Goal: Complete application form

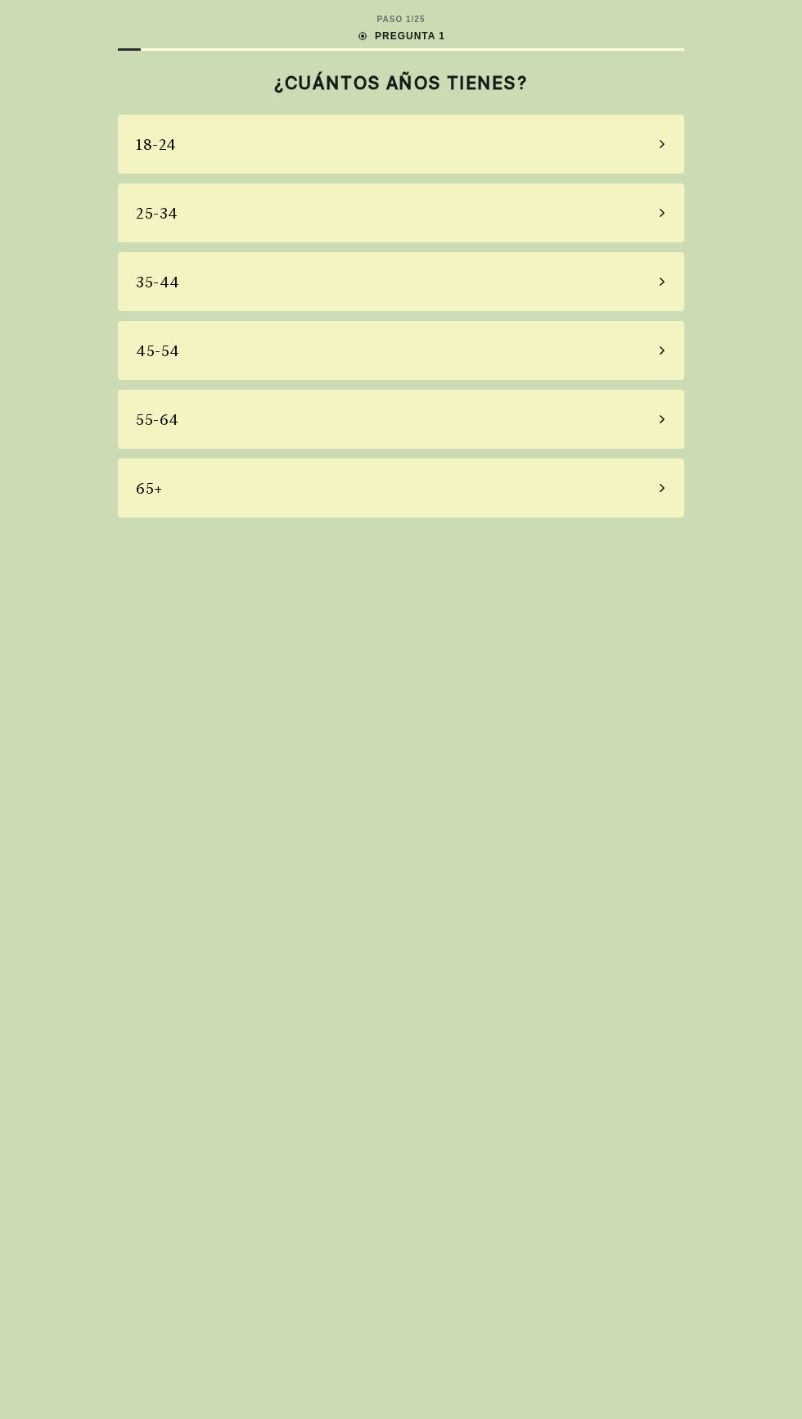
click at [160, 350] on div "45-54" at bounding box center [158, 351] width 44 height 22
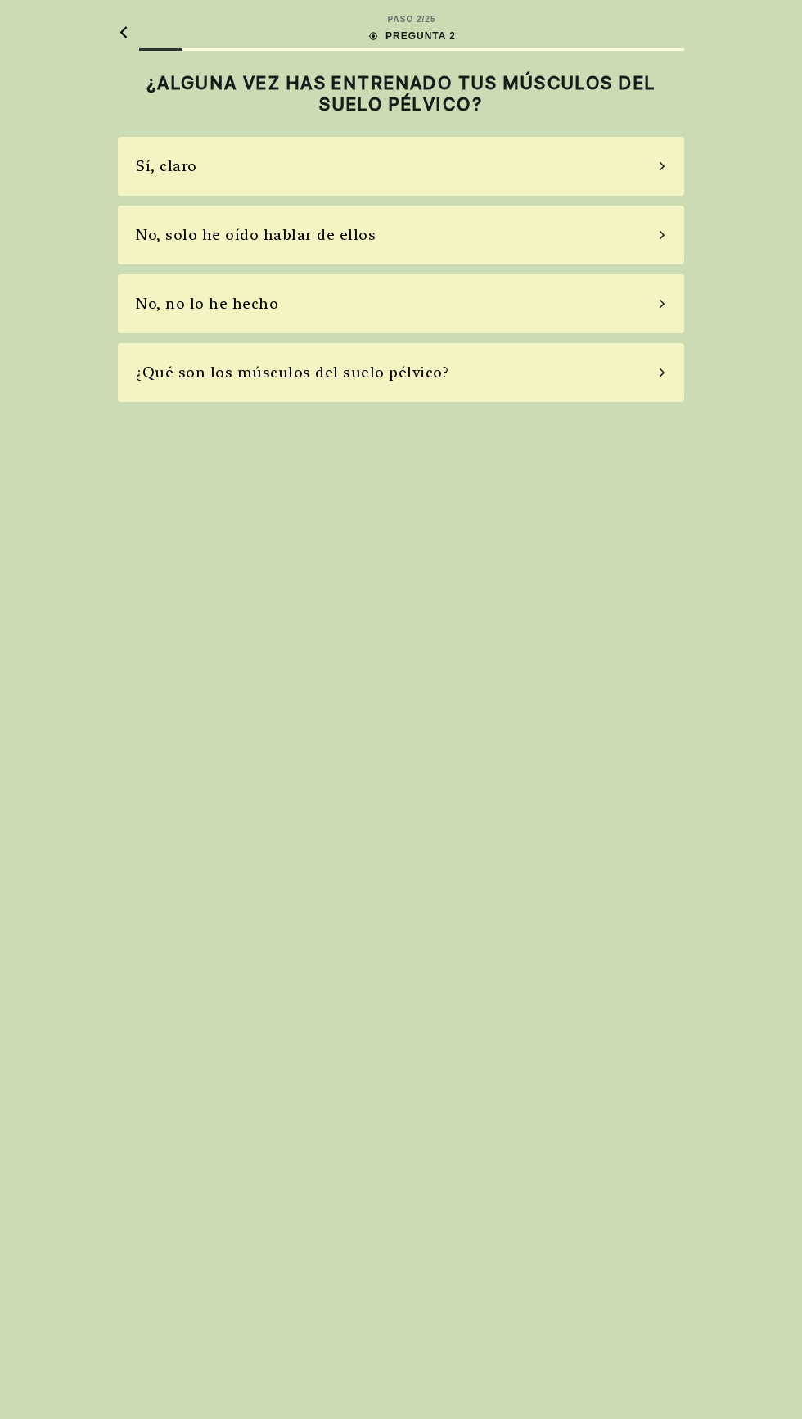
click at [186, 226] on div "No, solo he oído hablar de ellos" at bounding box center [256, 234] width 240 height 22
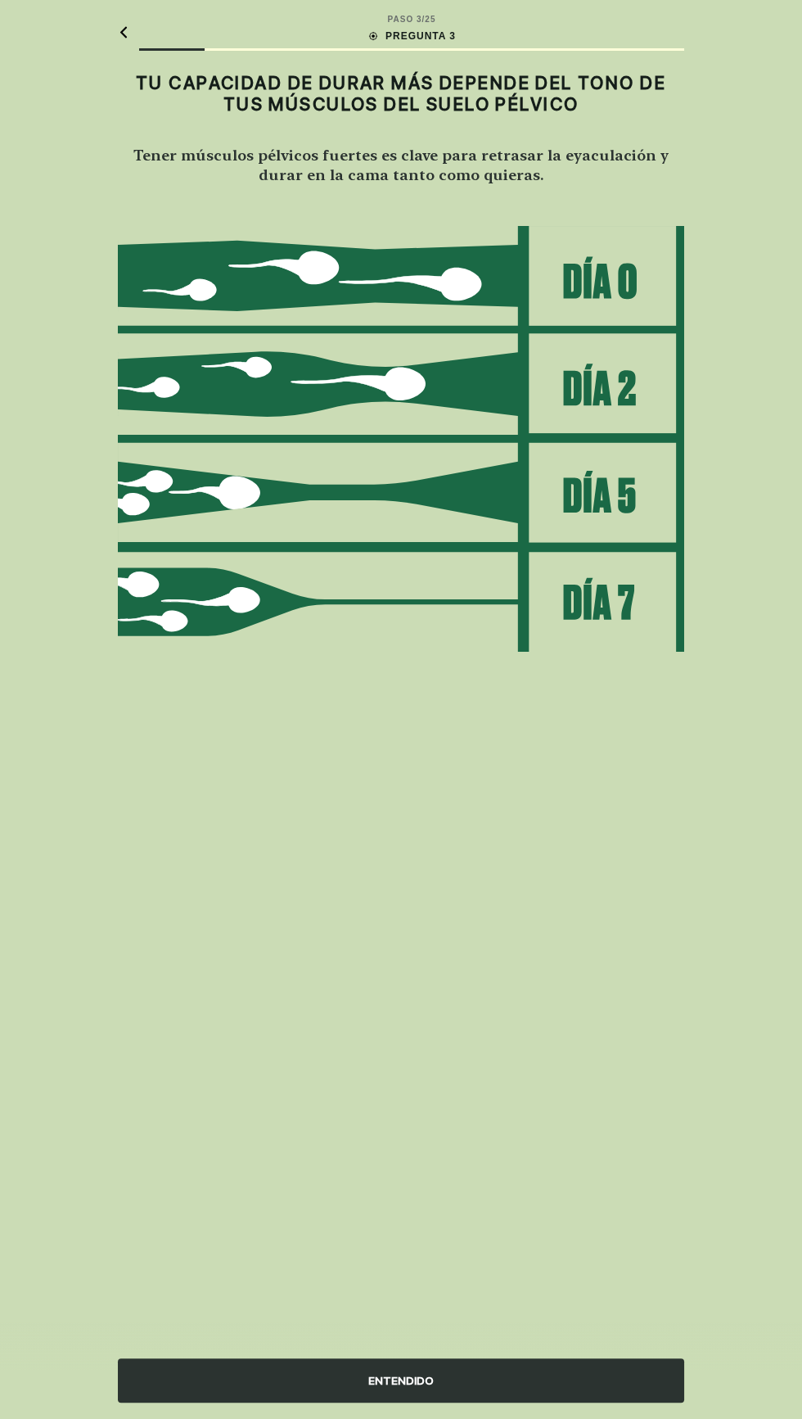
click at [507, 1402] on div "ENTENDIDO" at bounding box center [401, 1380] width 567 height 44
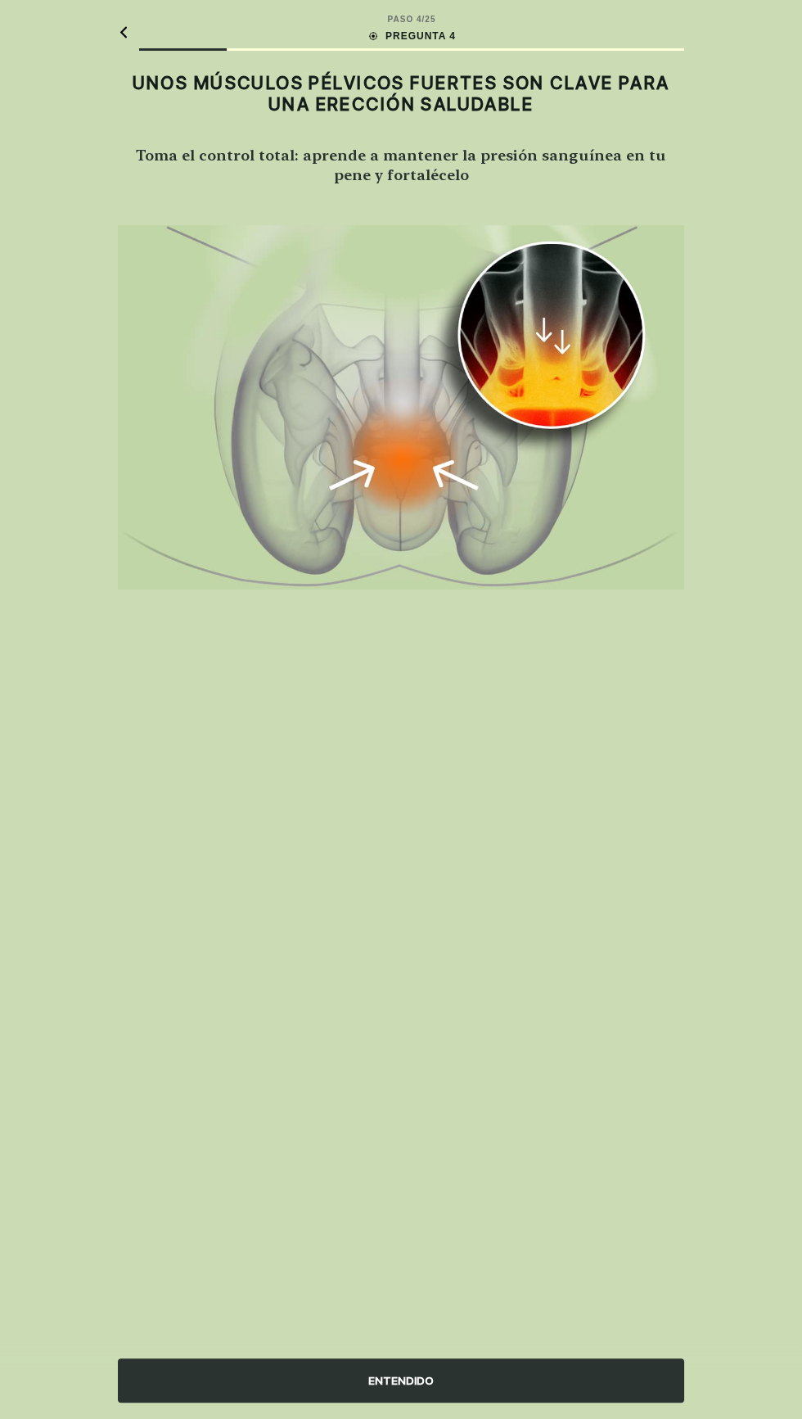
click at [453, 1365] on div "ENTENDIDO" at bounding box center [401, 1380] width 567 height 44
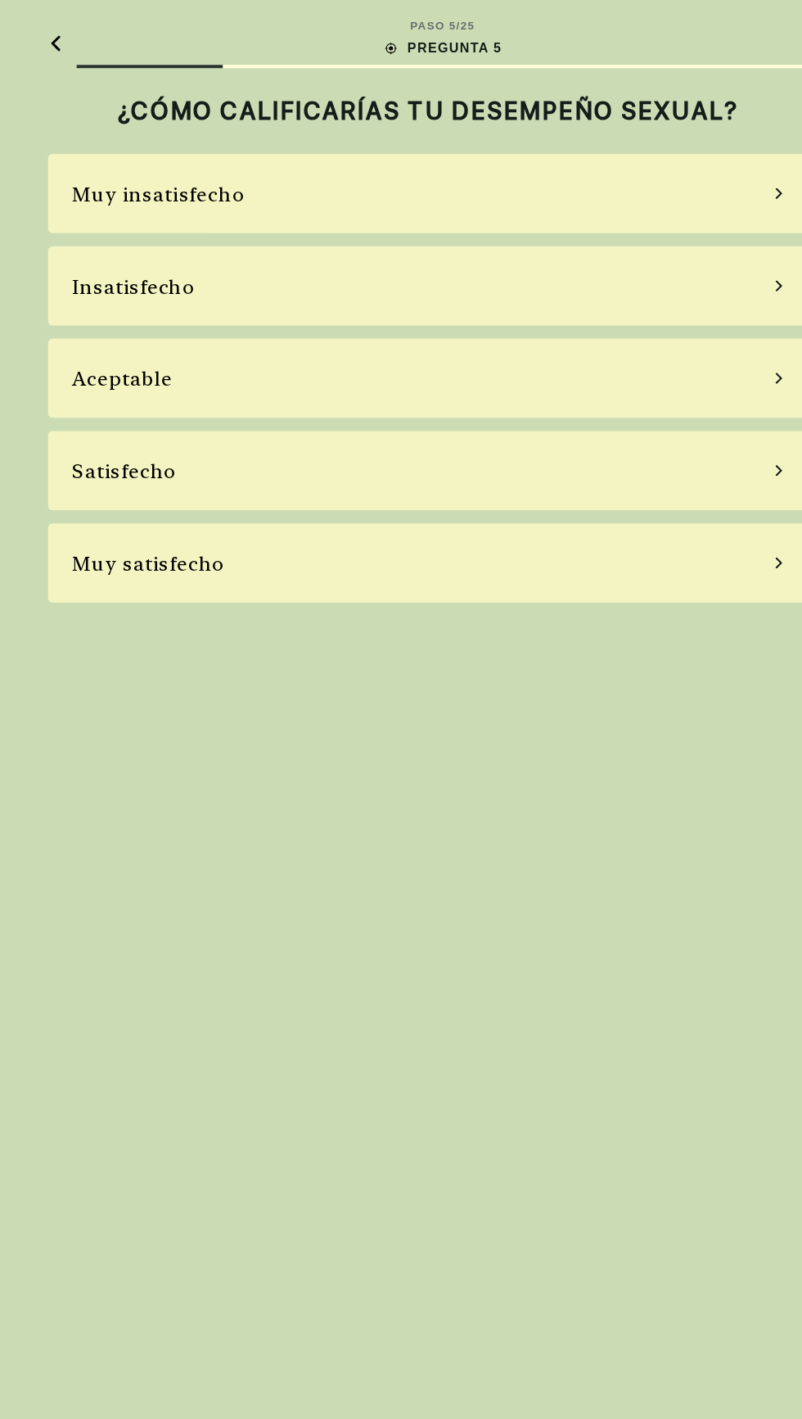
click at [160, 282] on div "Aceptable" at bounding box center [173, 282] width 75 height 22
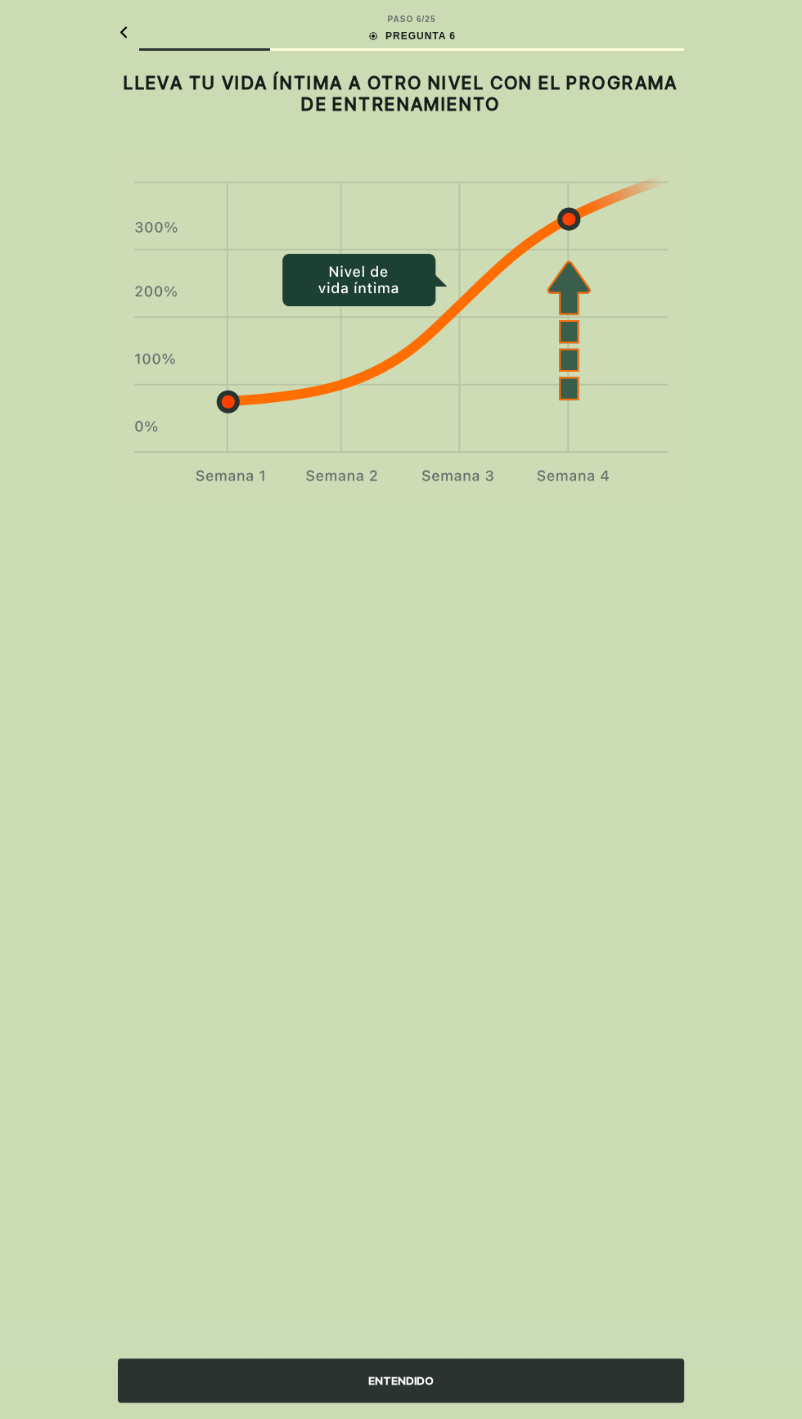
click at [488, 1402] on div "ENTENDIDO" at bounding box center [401, 1380] width 567 height 44
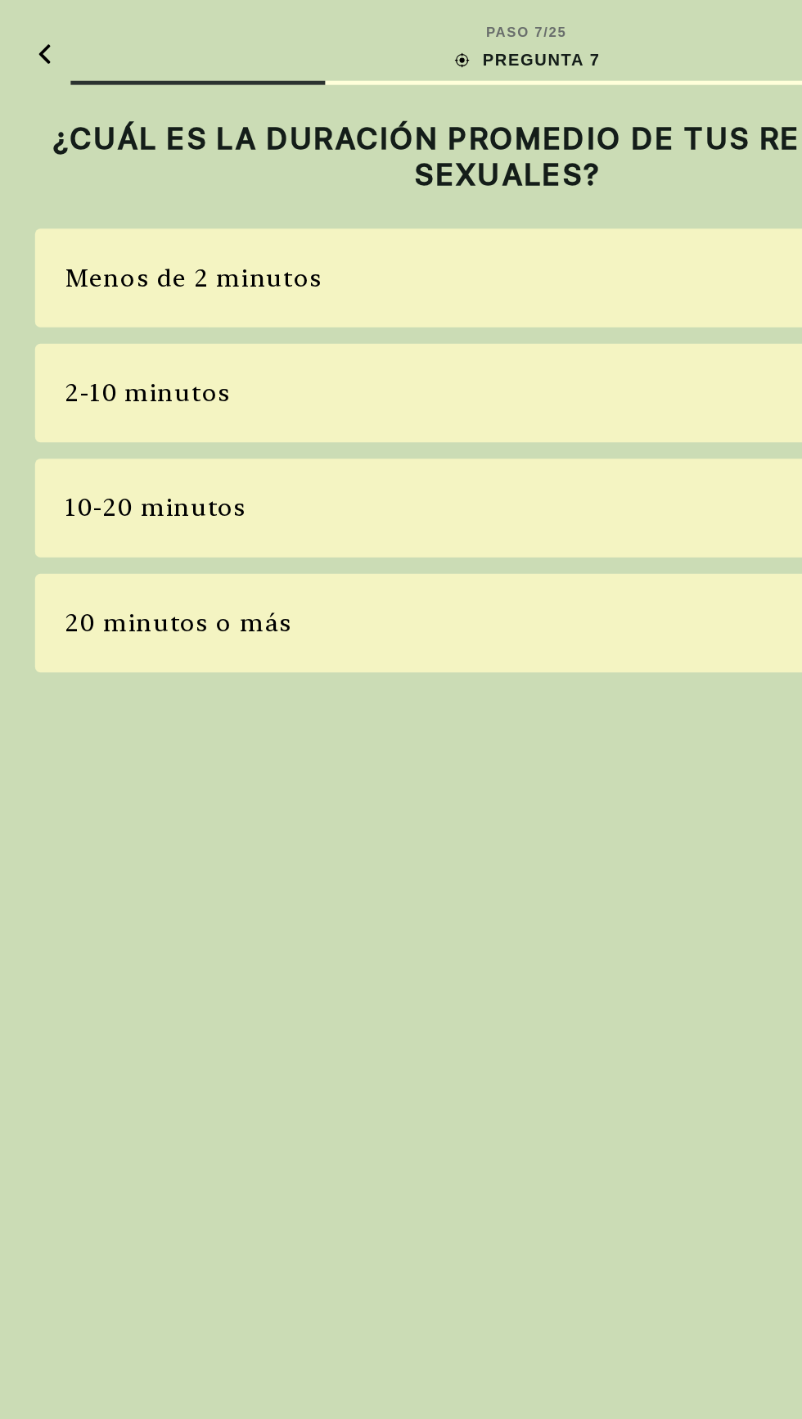
click at [175, 290] on div "10-20 minutos" at bounding box center [401, 303] width 567 height 59
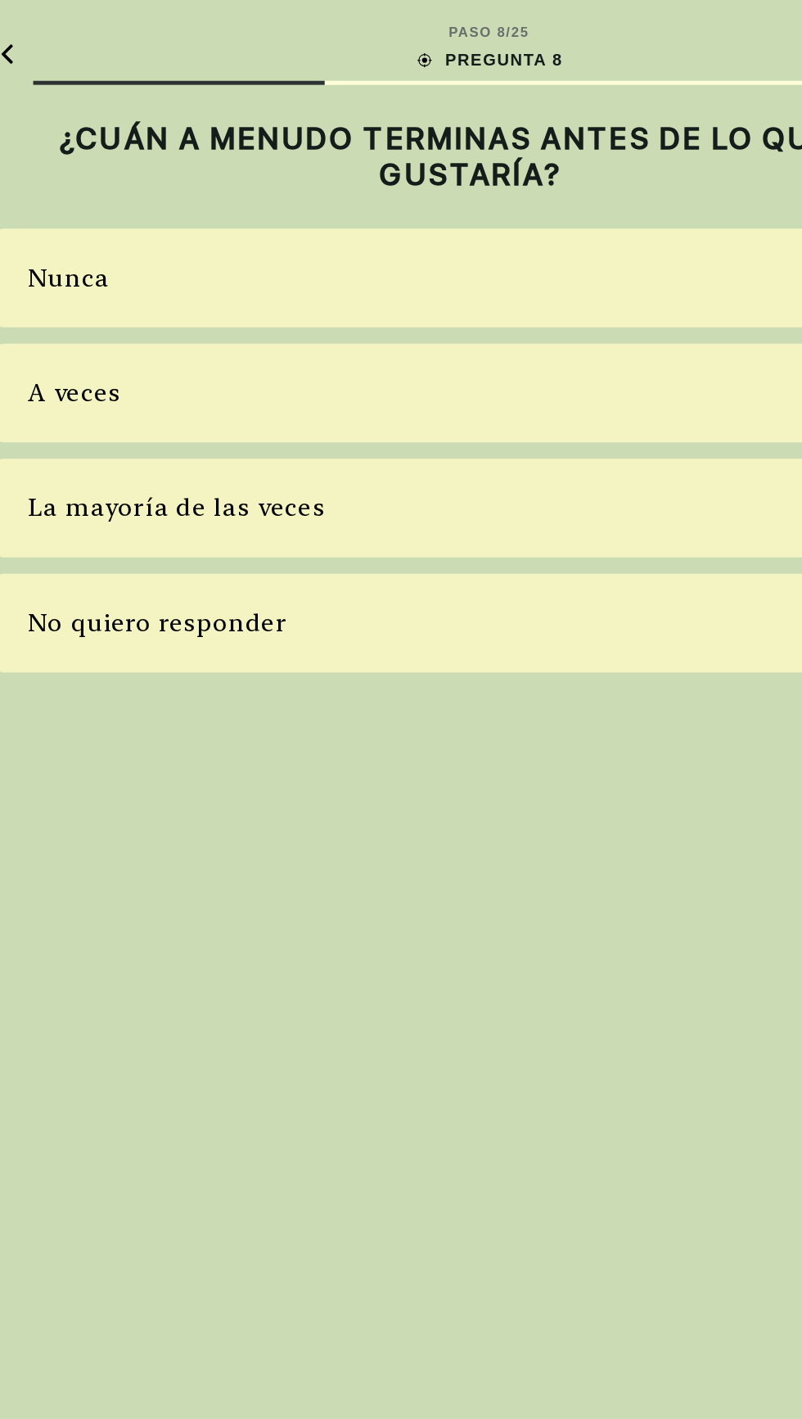
click at [165, 246] on div "A veces" at bounding box center [401, 234] width 567 height 59
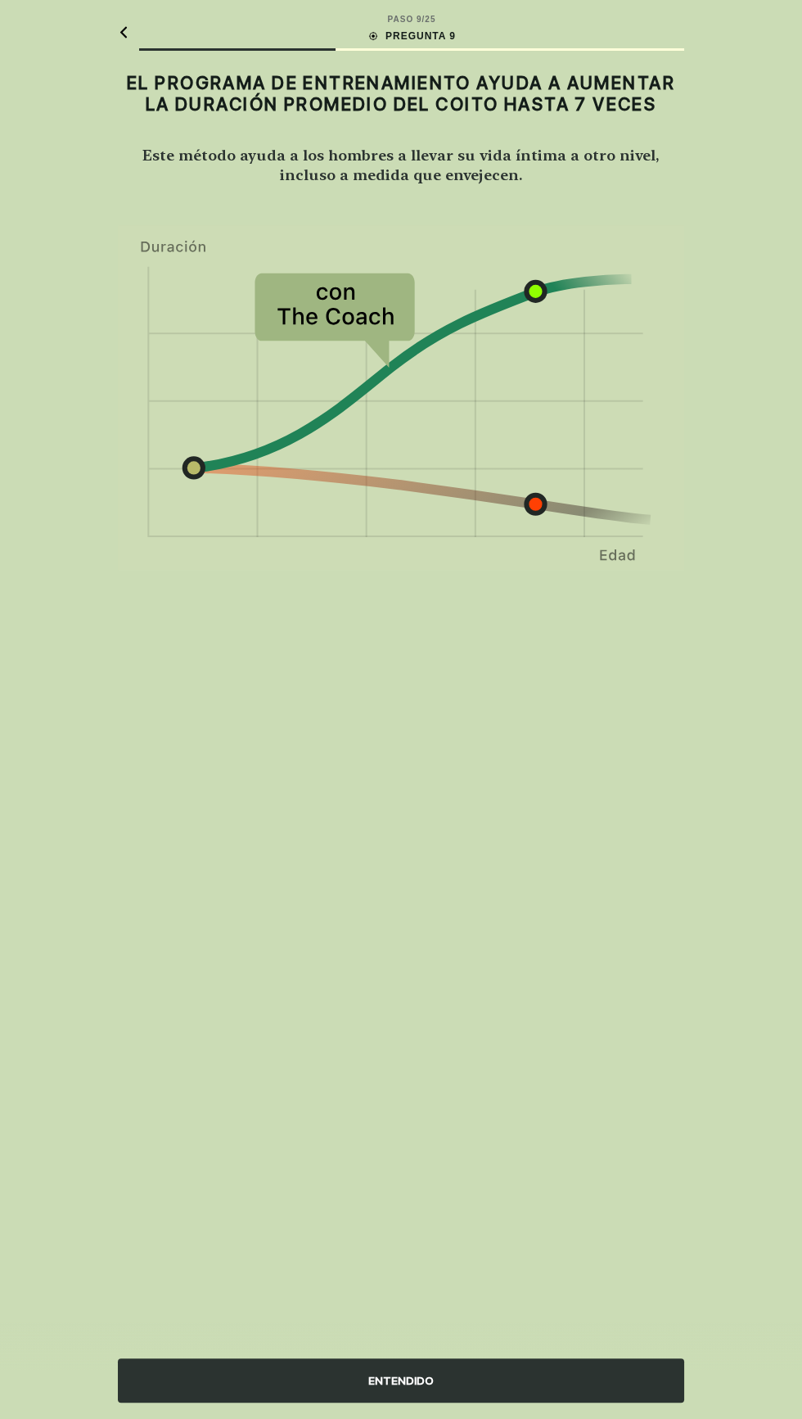
click at [516, 1402] on div "ENTENDIDO" at bounding box center [401, 1380] width 567 height 44
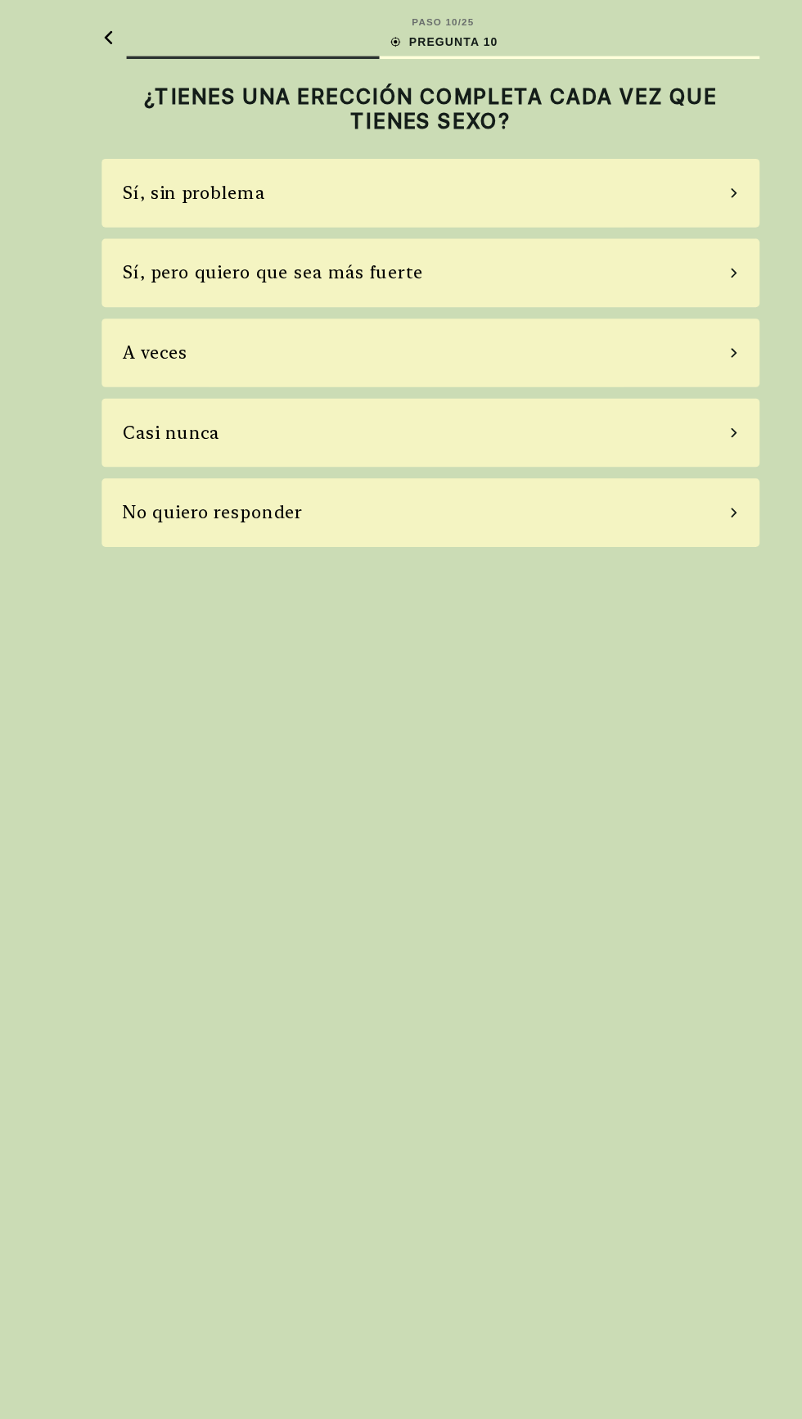
click at [183, 241] on div "Sí, pero quiero que sea más fuerte" at bounding box center [265, 234] width 259 height 22
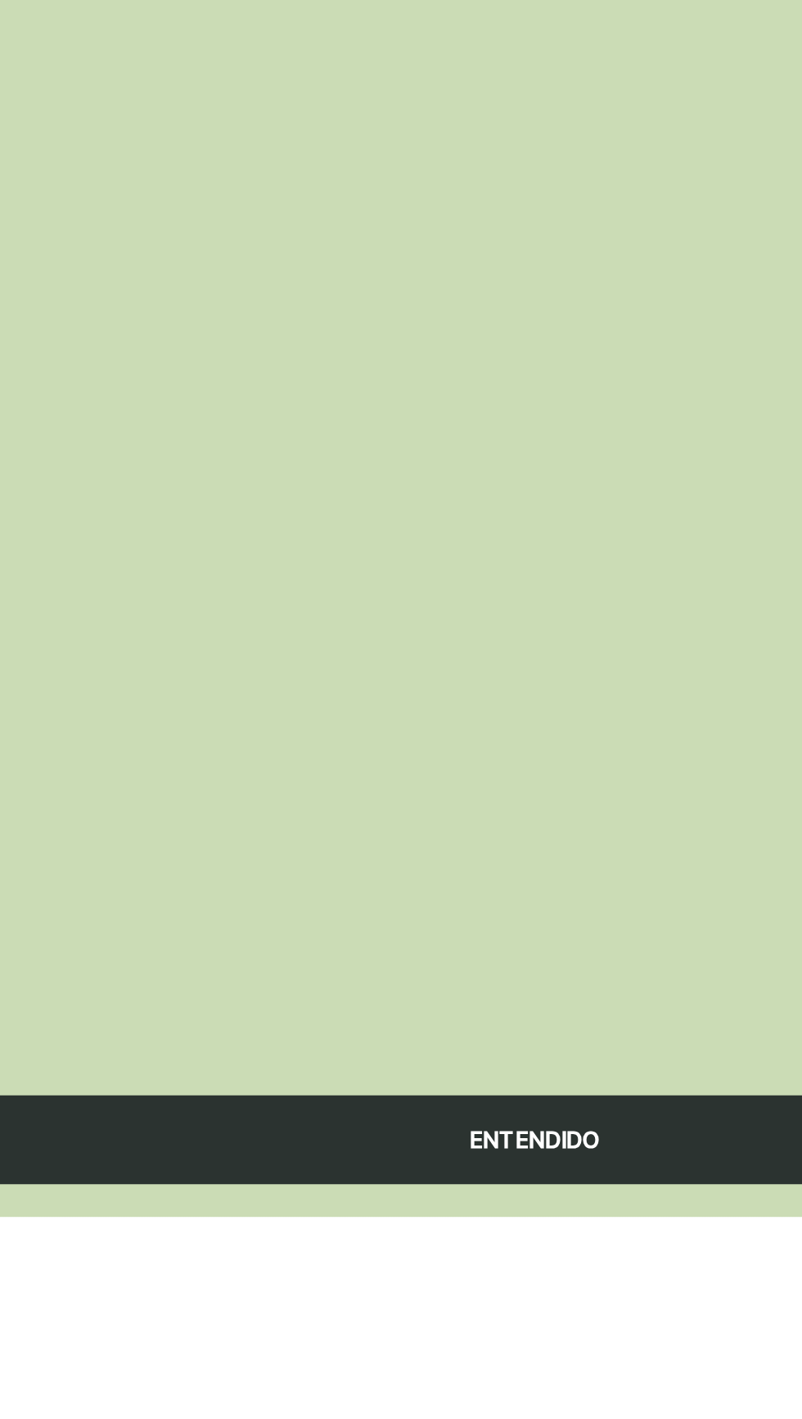
click at [404, 1402] on div "ENTENDIDO" at bounding box center [401, 1380] width 567 height 44
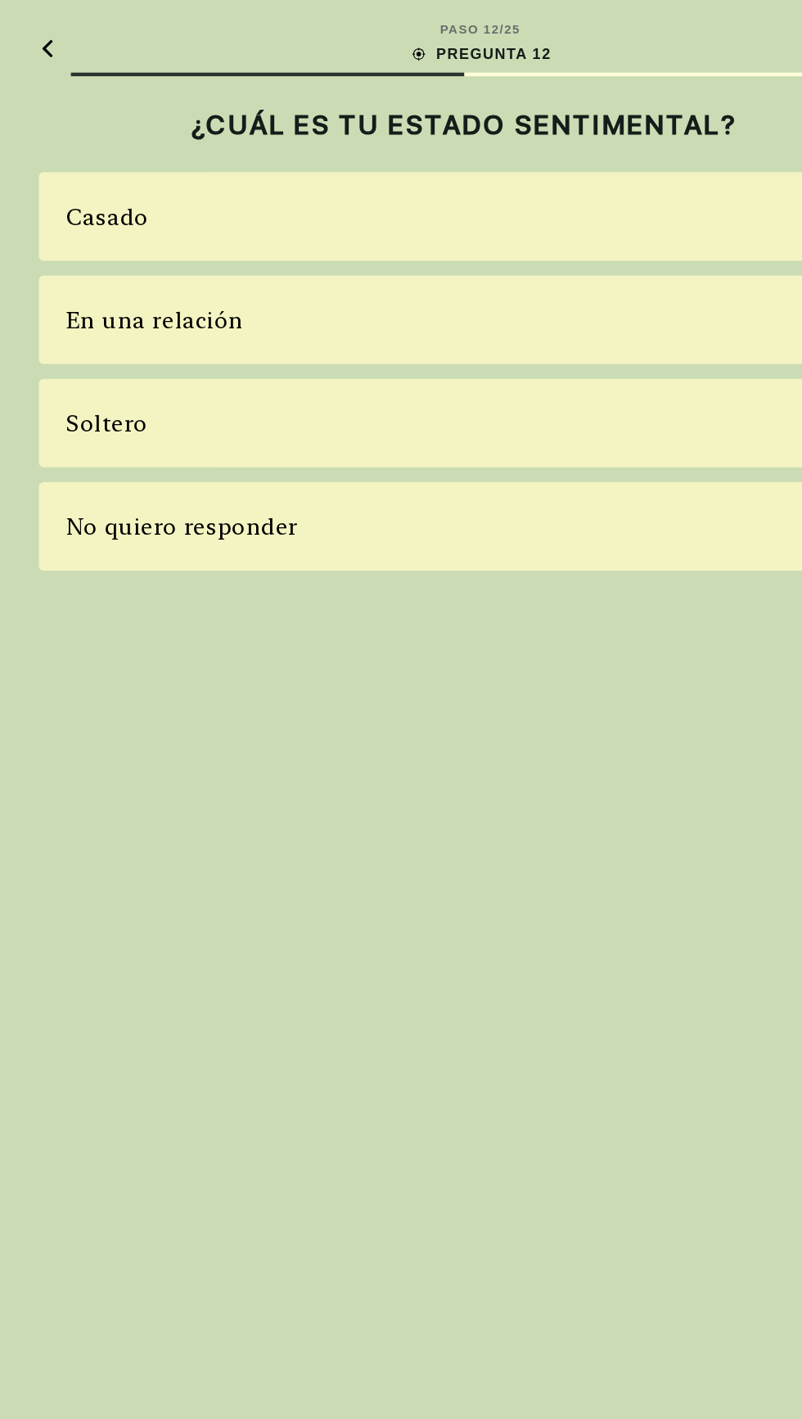
click at [133, 261] on div "Soltero" at bounding box center [401, 281] width 567 height 59
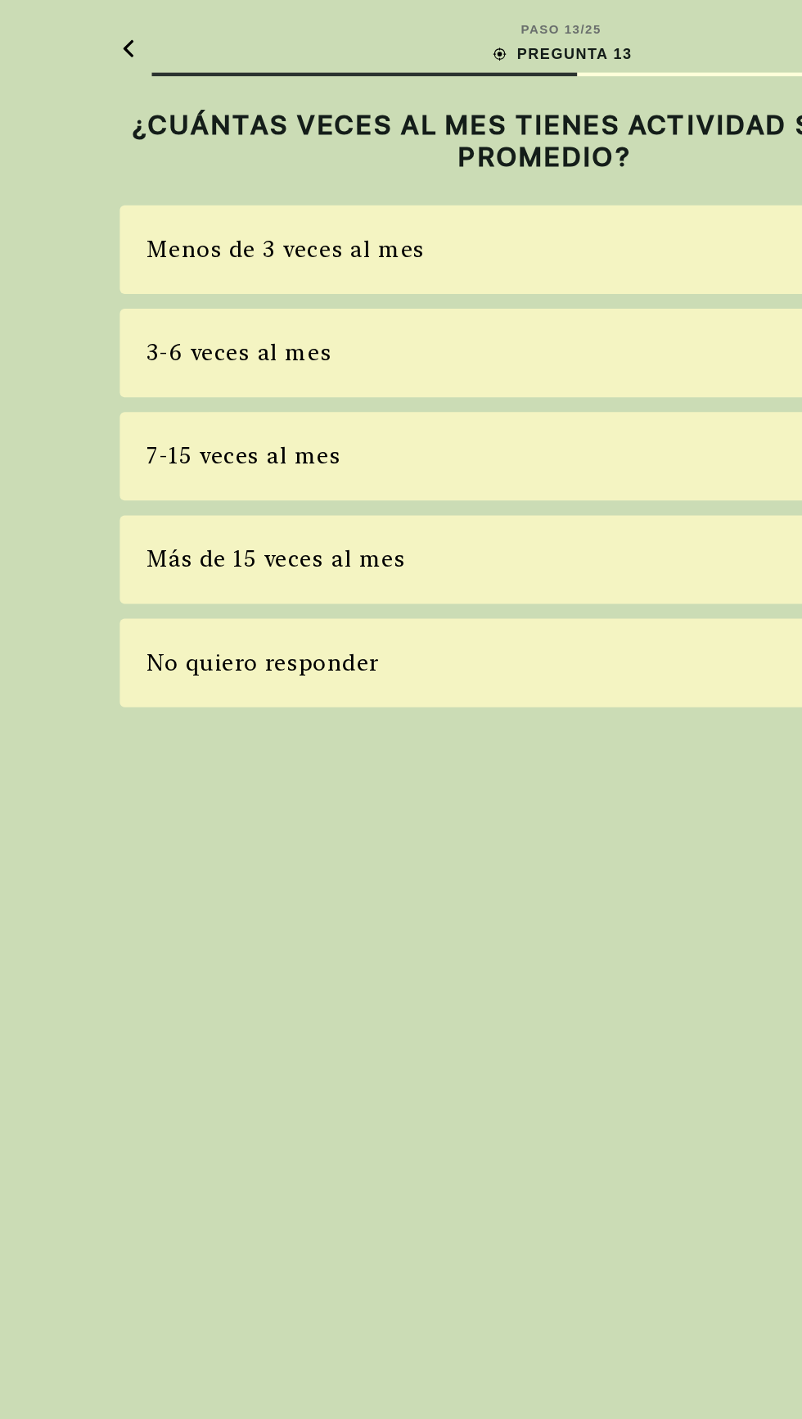
click at [172, 155] on div "Menos de 3 veces al mes" at bounding box center [229, 166] width 186 height 22
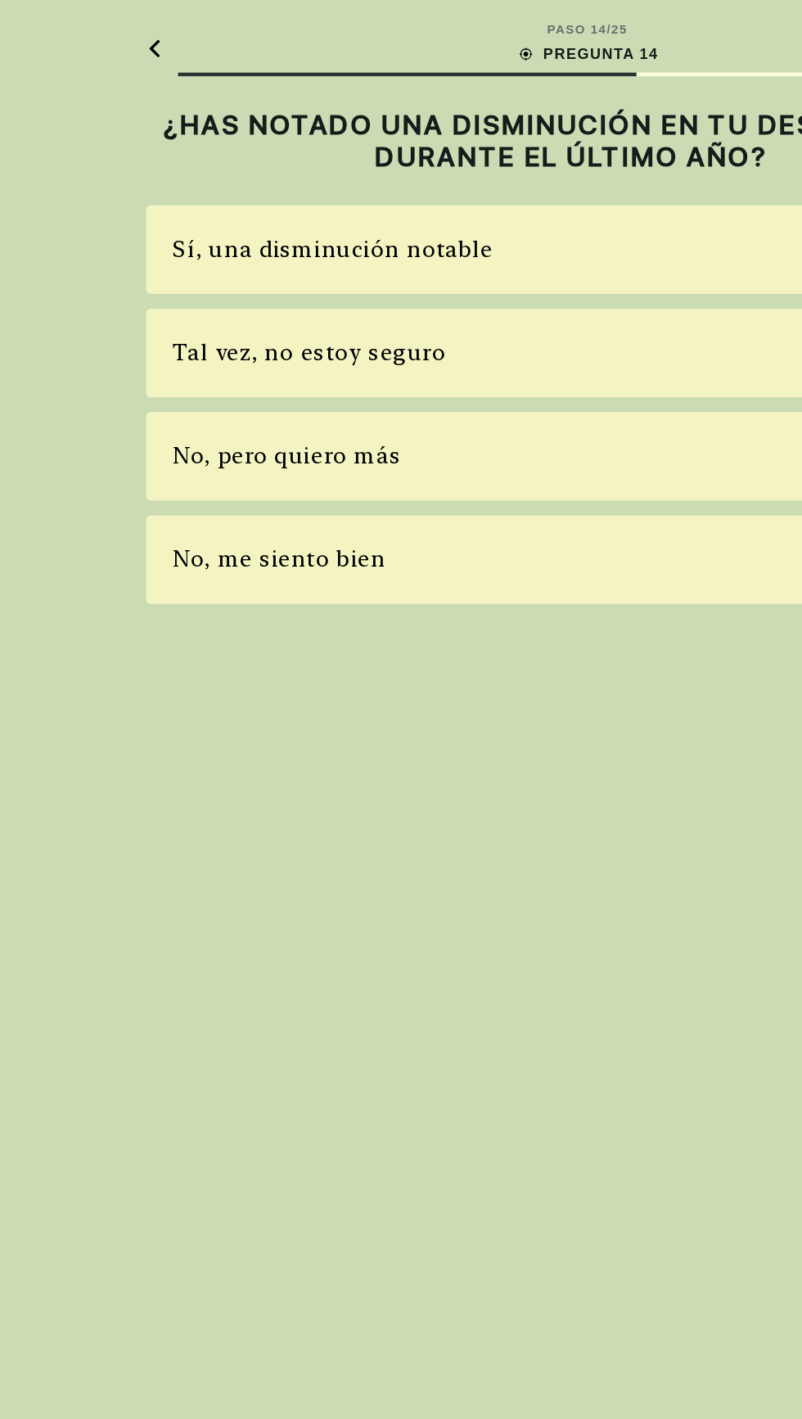
click at [180, 155] on div "Sí, una disminución notable" at bounding box center [243, 166] width 214 height 22
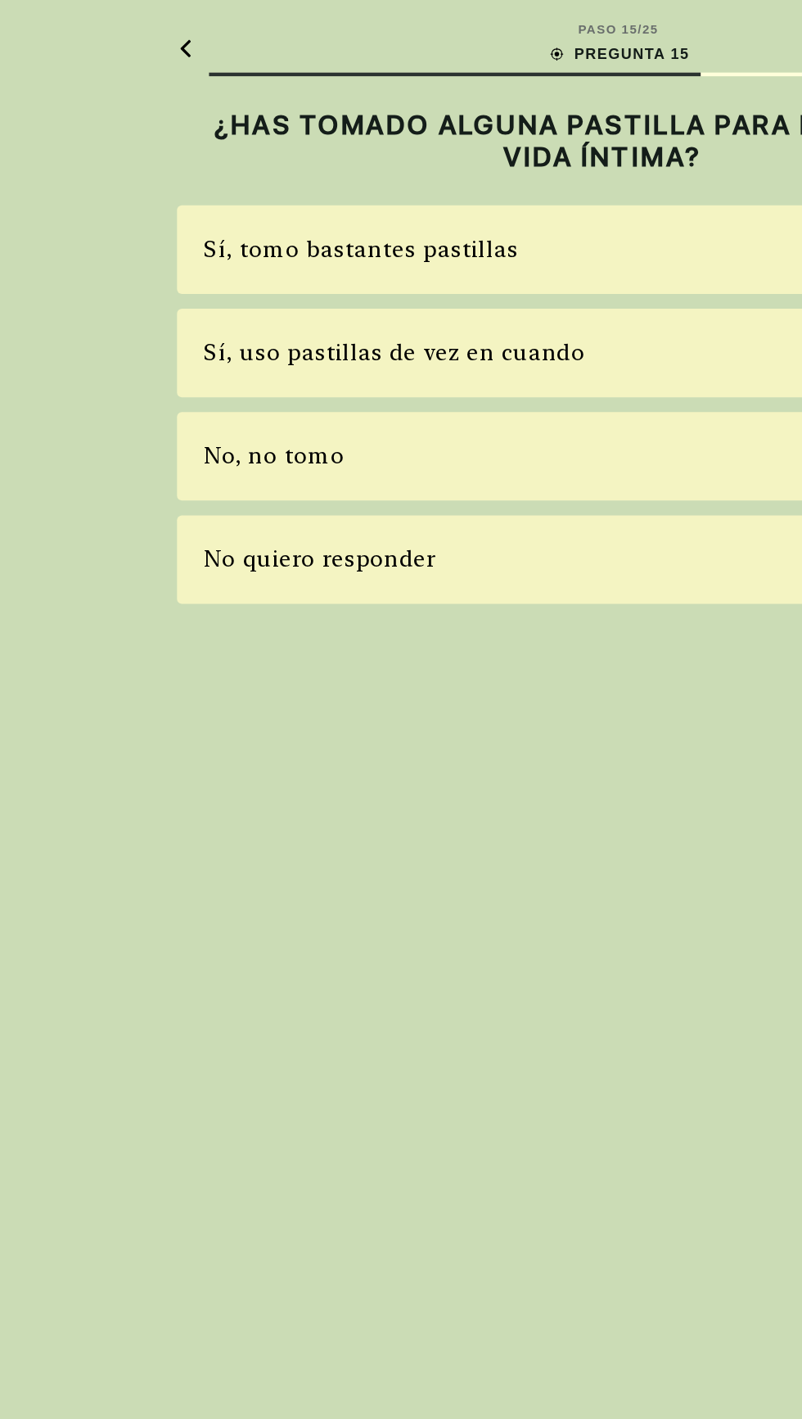
click at [151, 296] on div "No, no tomo" at bounding box center [183, 303] width 94 height 22
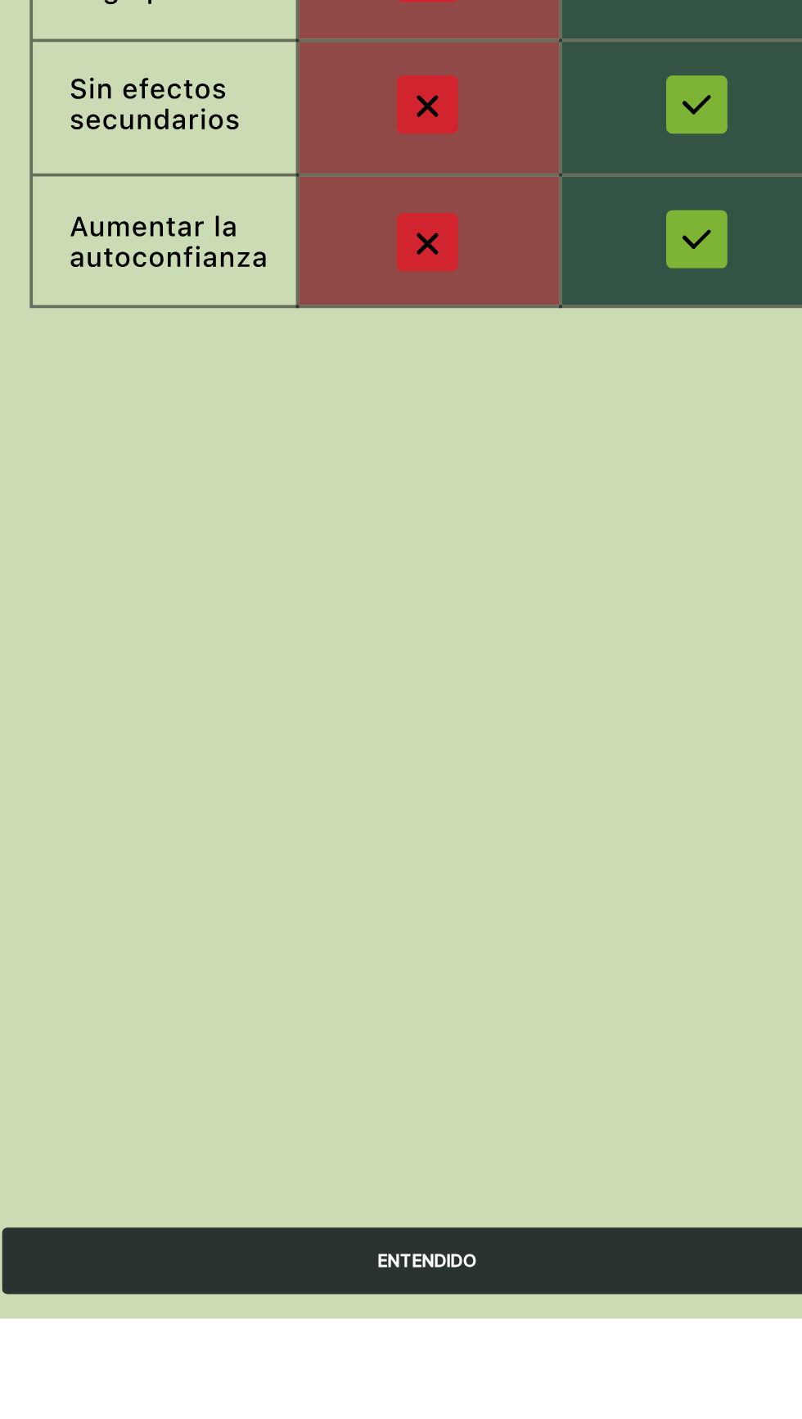
click at [400, 1402] on div "ENTENDIDO" at bounding box center [401, 1380] width 567 height 44
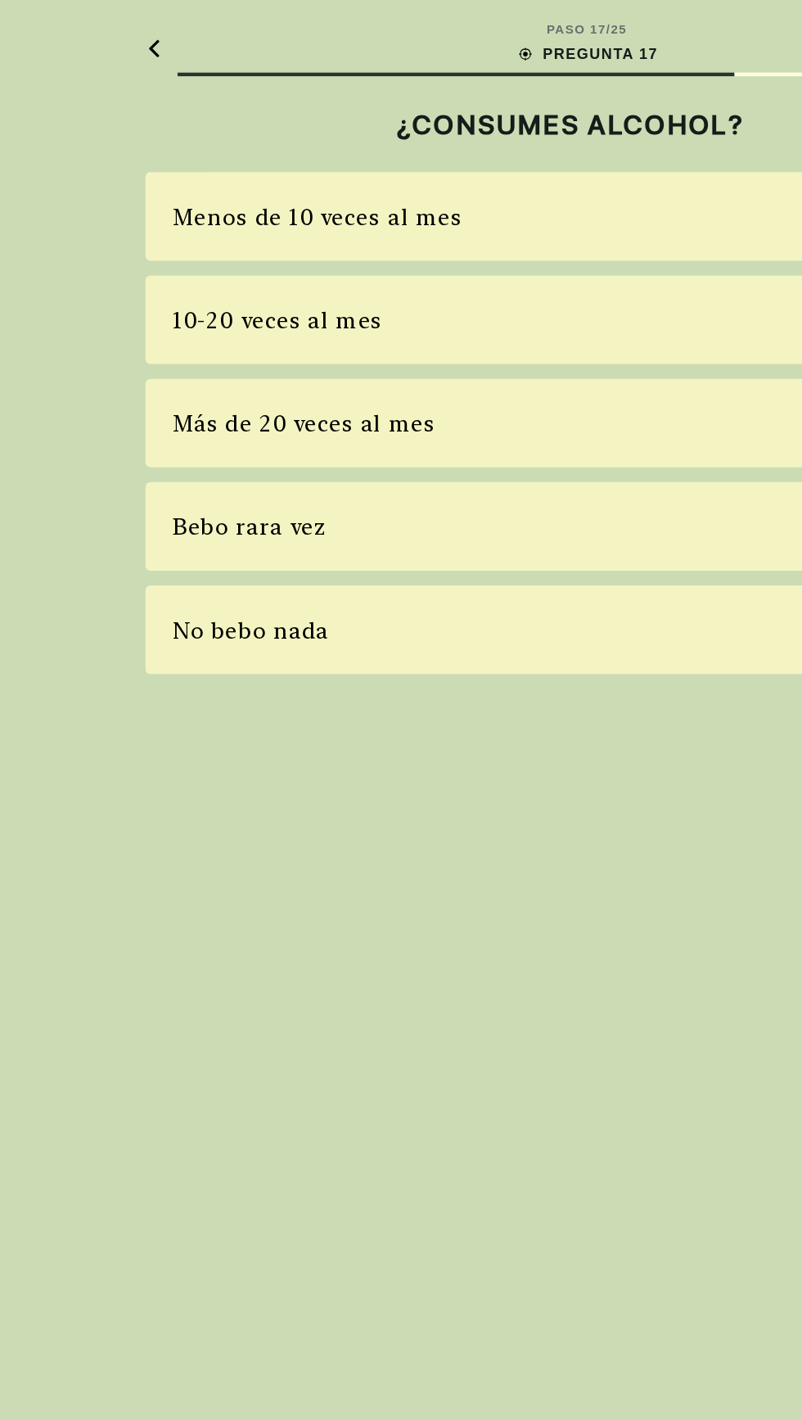
click at [182, 139] on div "Menos de 10 veces al mes" at bounding box center [232, 144] width 193 height 22
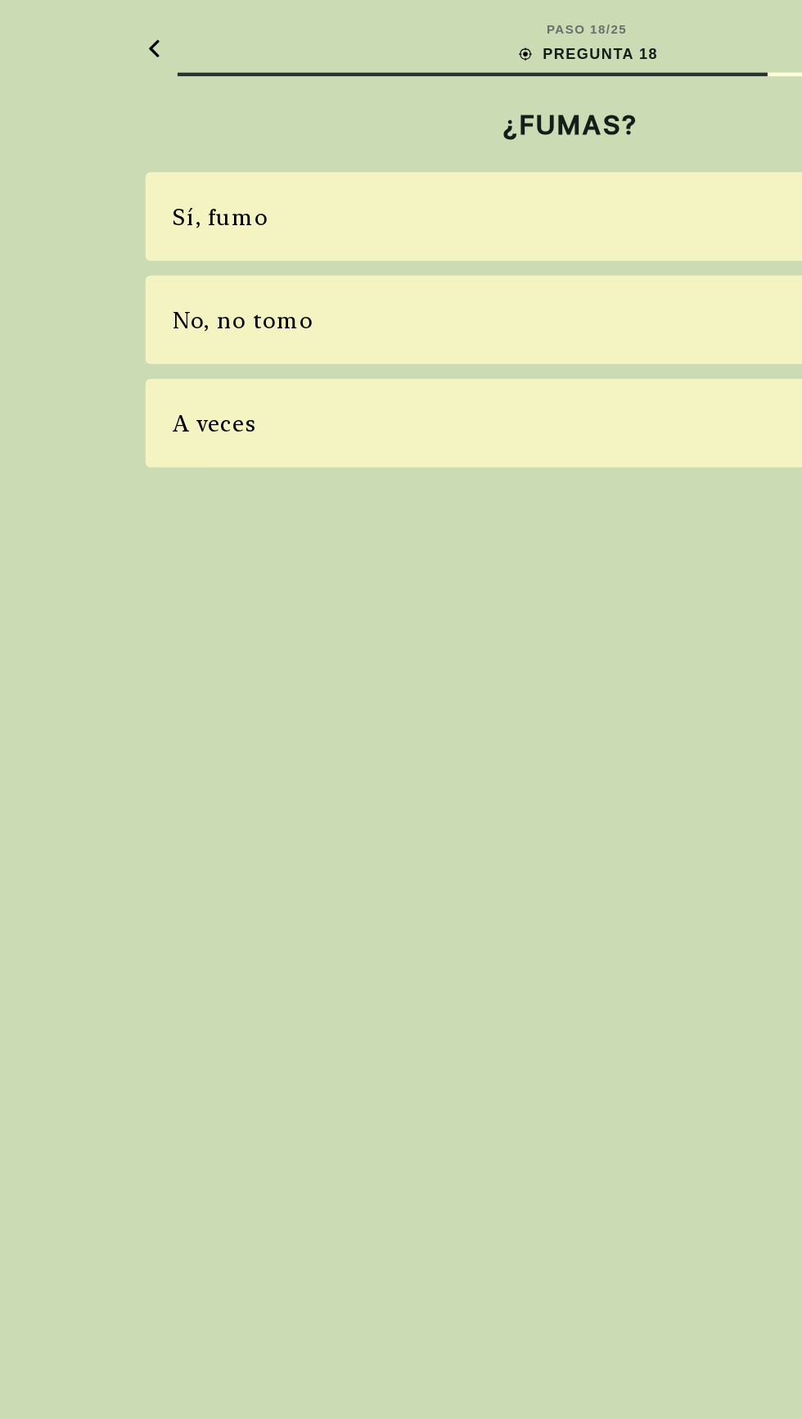
click at [161, 289] on div "A veces" at bounding box center [164, 282] width 56 height 22
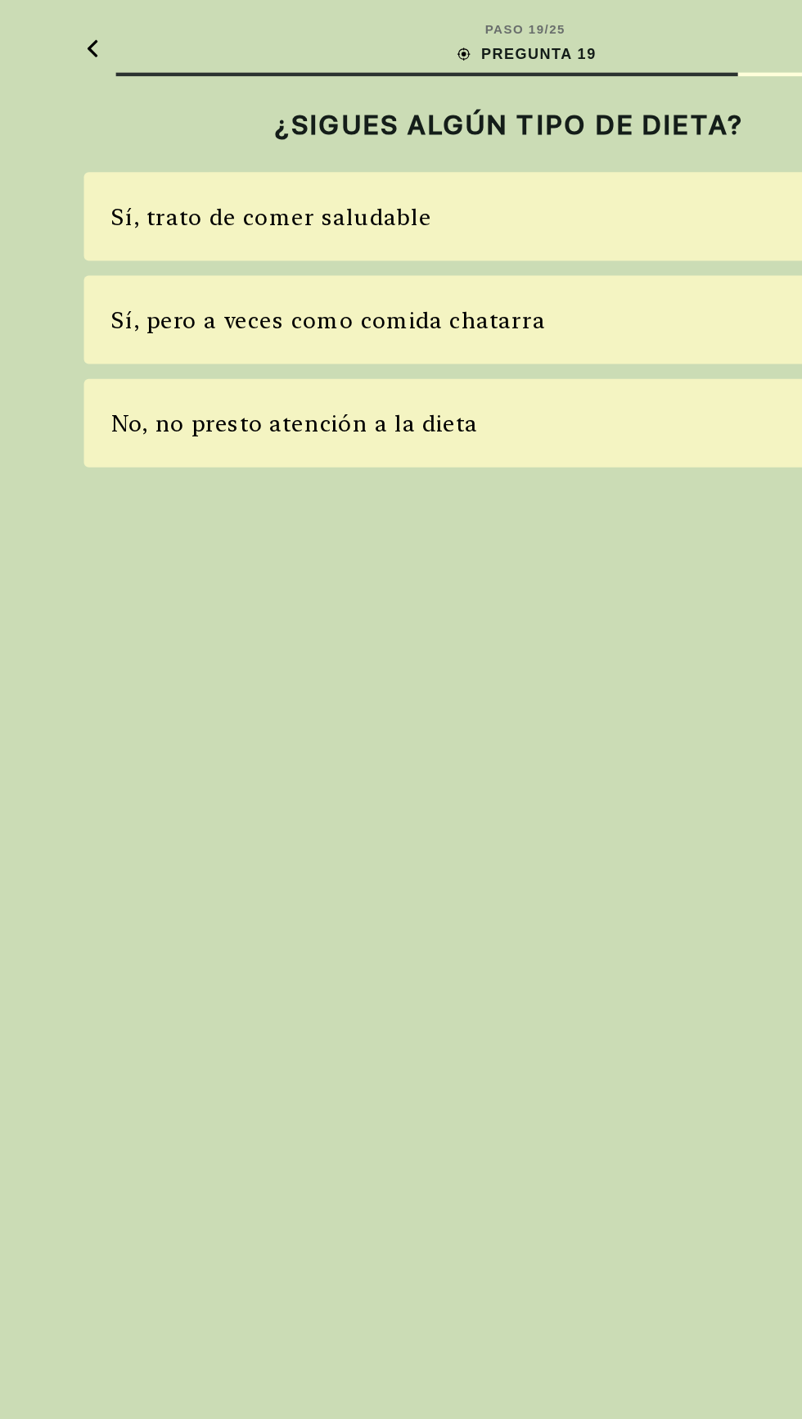
click at [174, 271] on div "No, no presto atención a la dieta" at bounding box center [258, 282] width 245 height 22
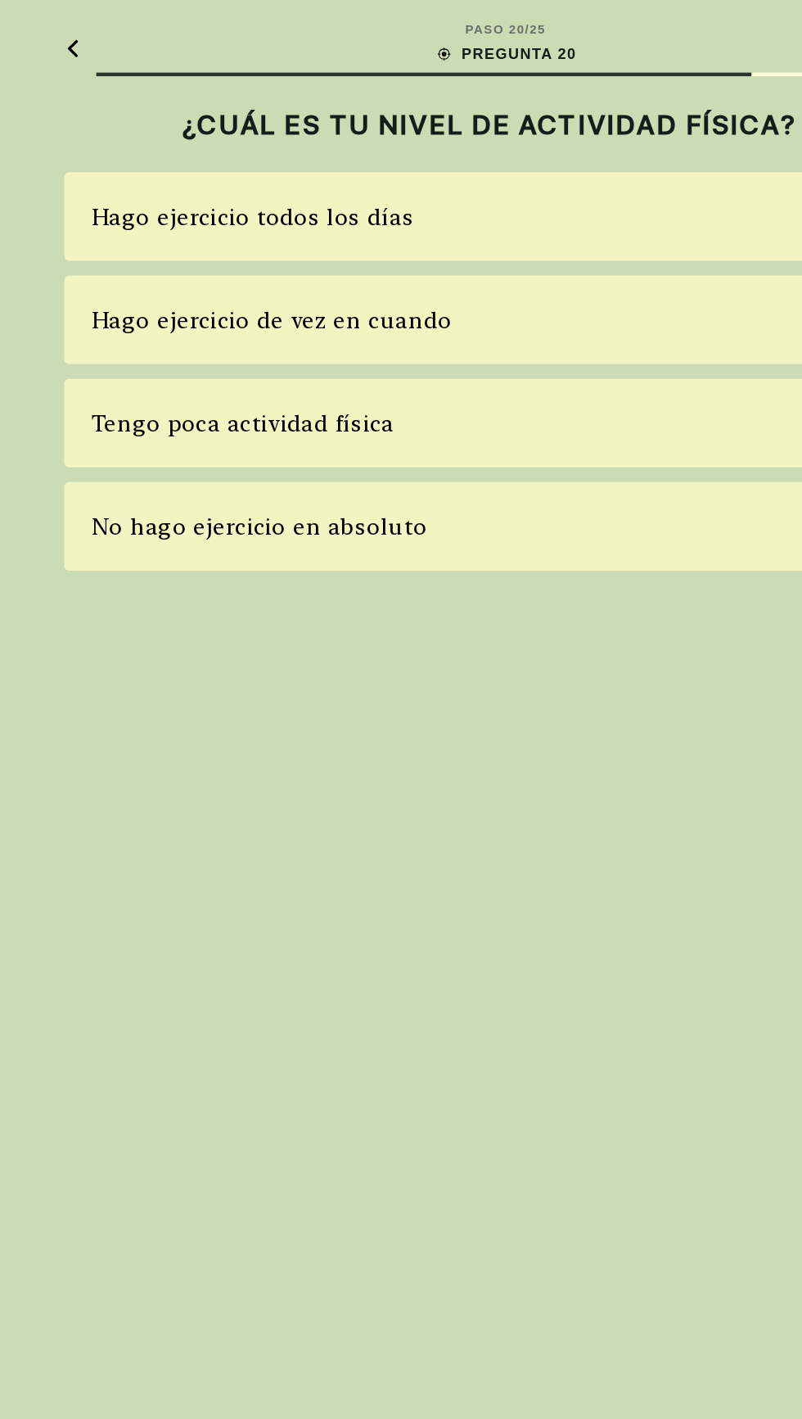
click at [156, 218] on div "Hago ejercicio de vez en cuando" at bounding box center [256, 213] width 241 height 22
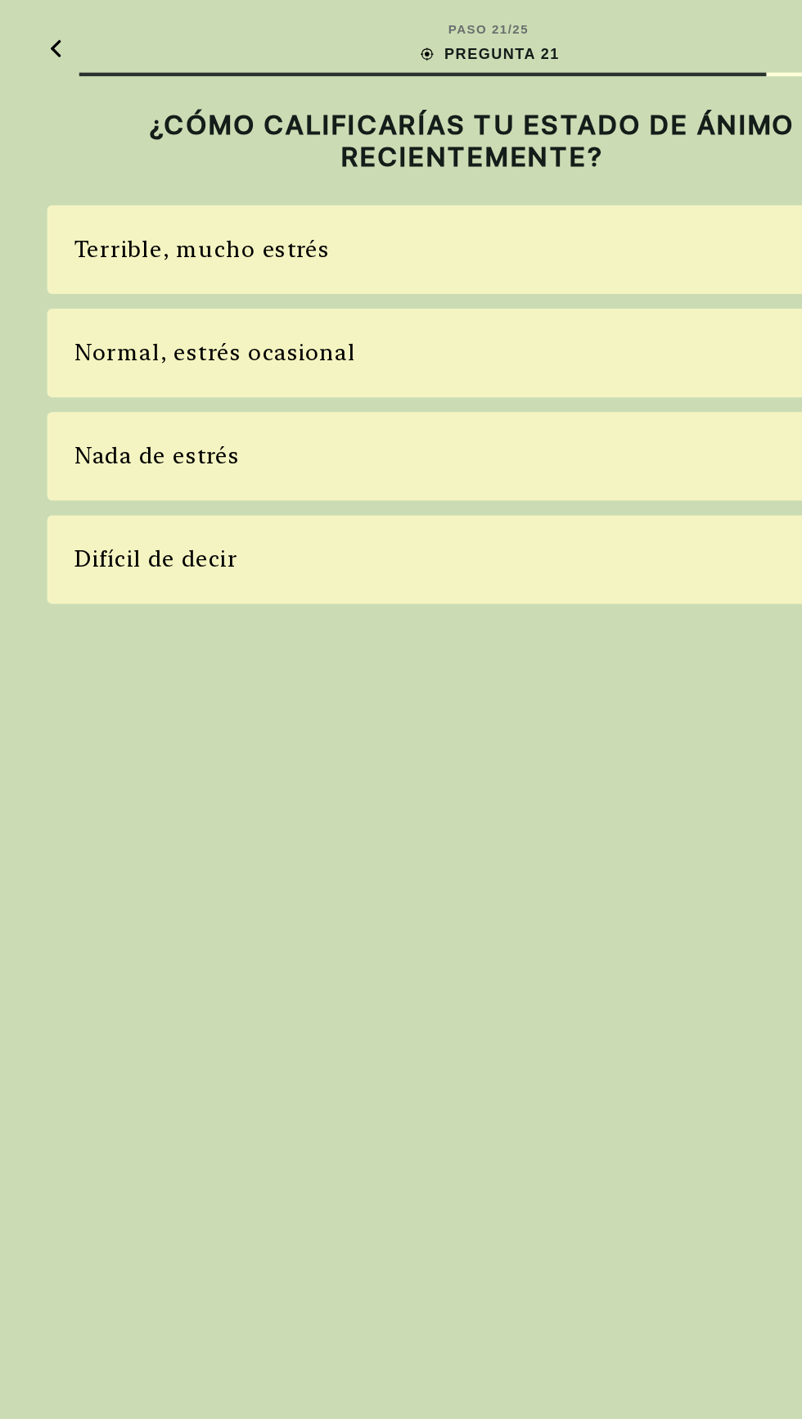
click at [153, 230] on div "Normal, estrés ocasional" at bounding box center [229, 234] width 187 height 22
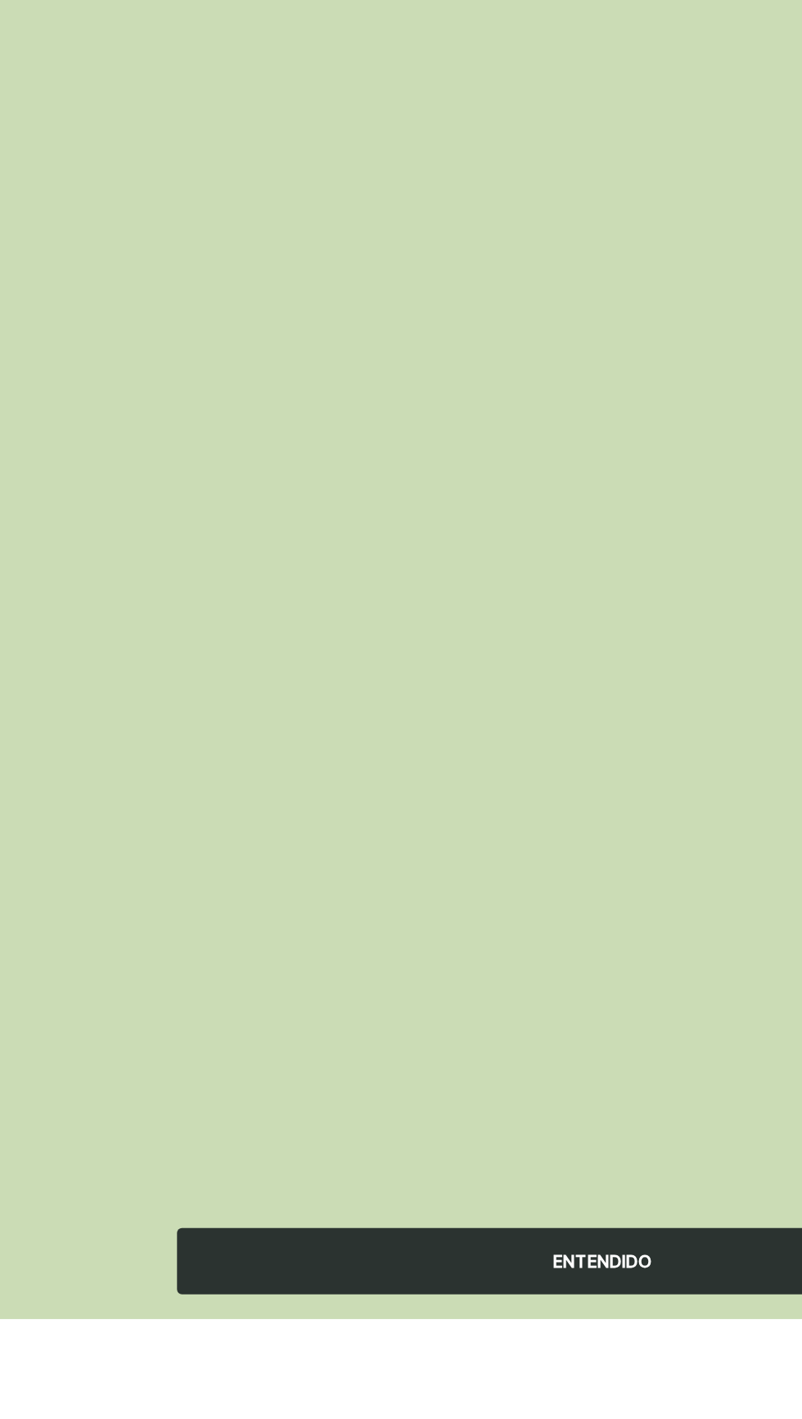
click at [400, 1402] on div "ENTENDIDO" at bounding box center [401, 1380] width 567 height 44
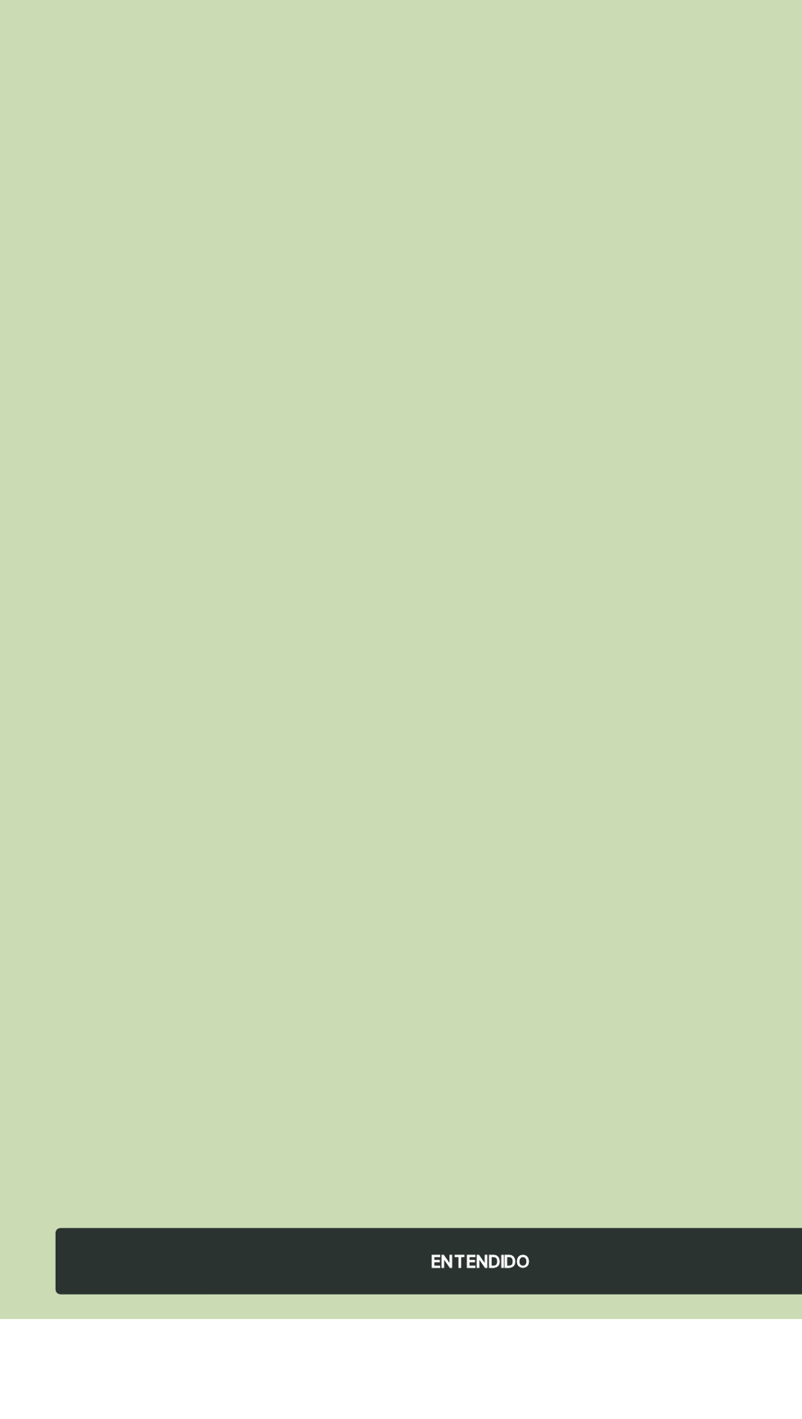
click at [446, 1402] on div "ENTENDIDO" at bounding box center [401, 1380] width 567 height 44
